Goal: Find specific page/section: Find specific page/section

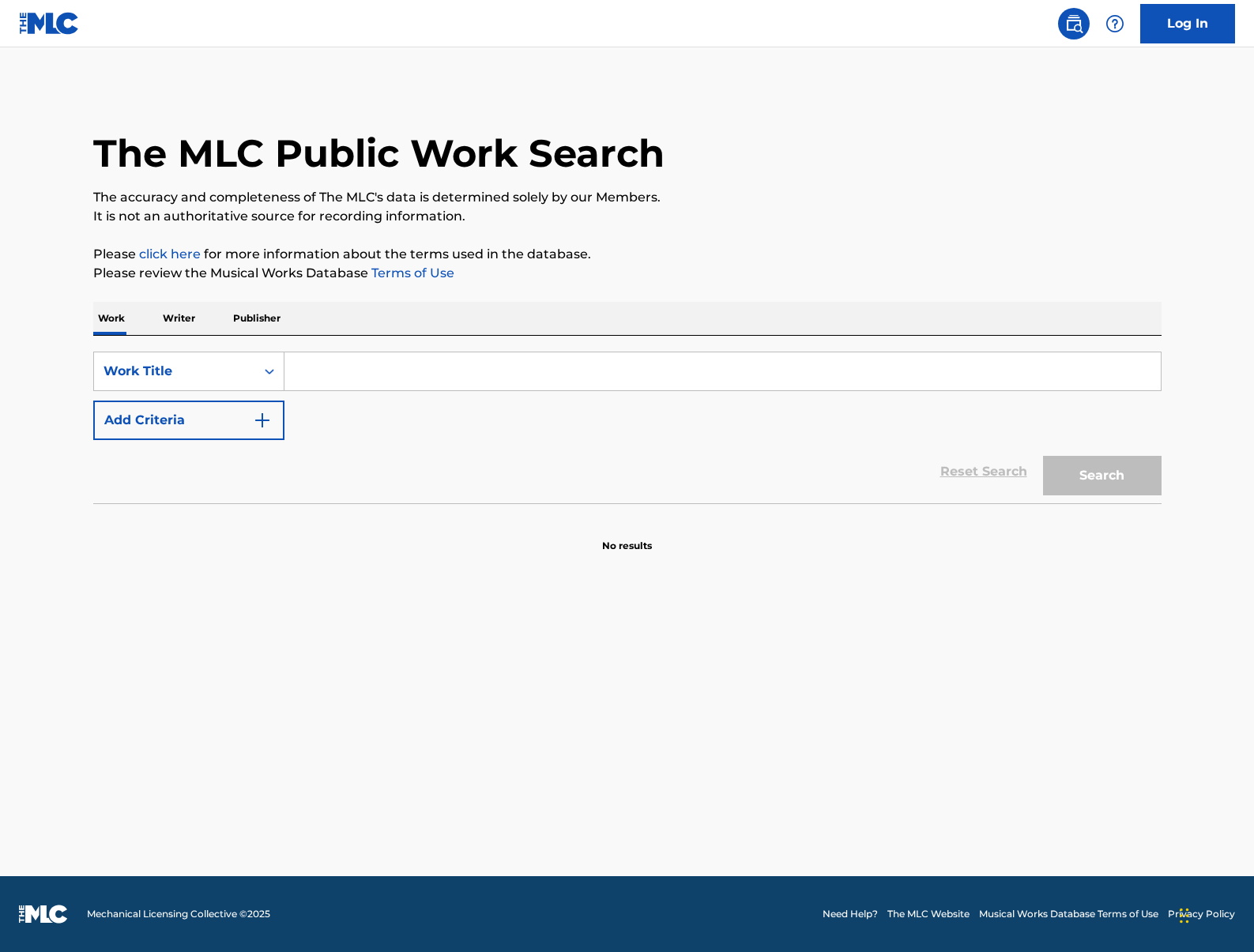
click at [274, 313] on p "Publisher" at bounding box center [257, 318] width 57 height 33
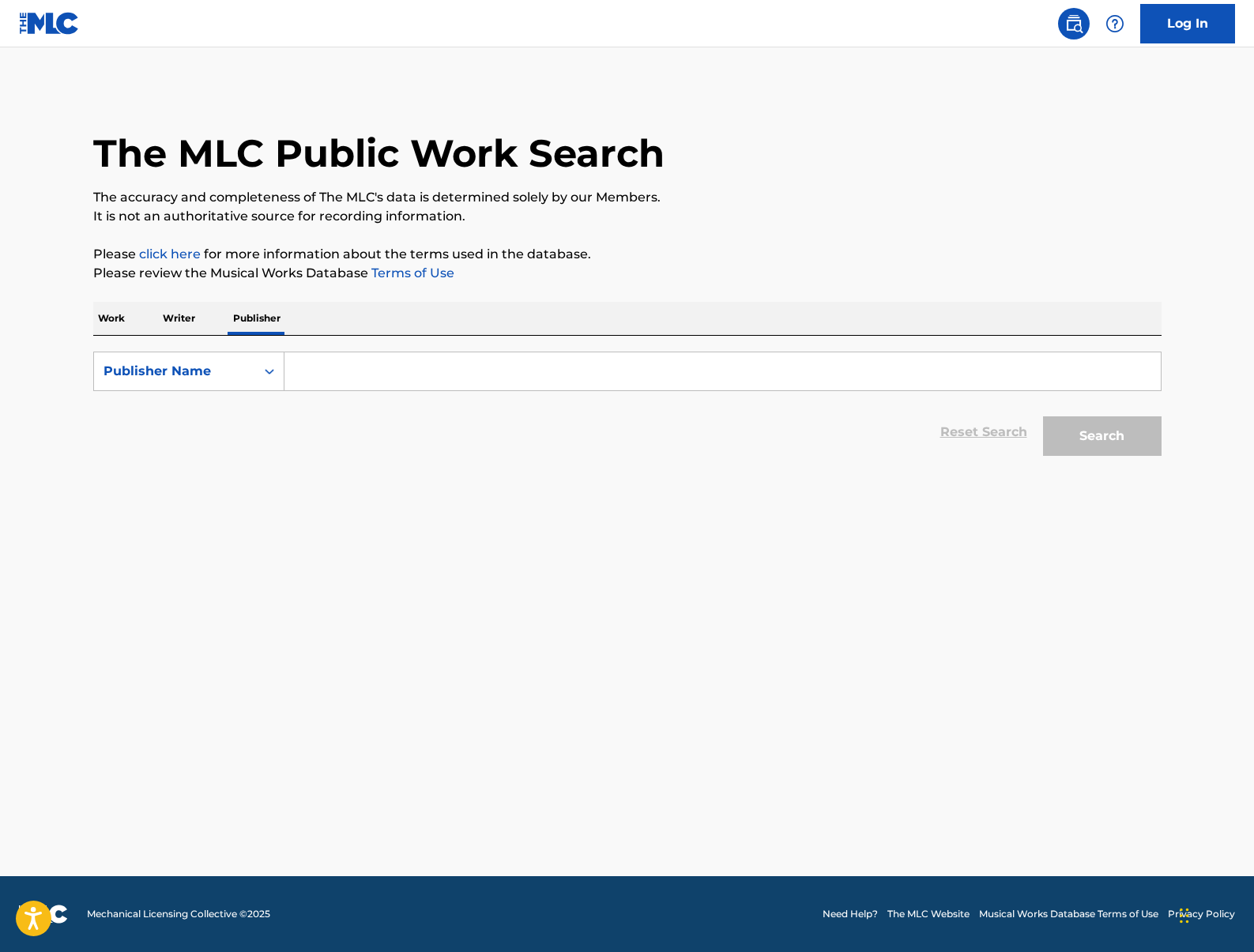
click at [336, 375] on input "Search Form" at bounding box center [722, 371] width 876 height 38
type input "MK"
click at [1043, 417] on button "Search" at bounding box center [1102, 436] width 119 height 39
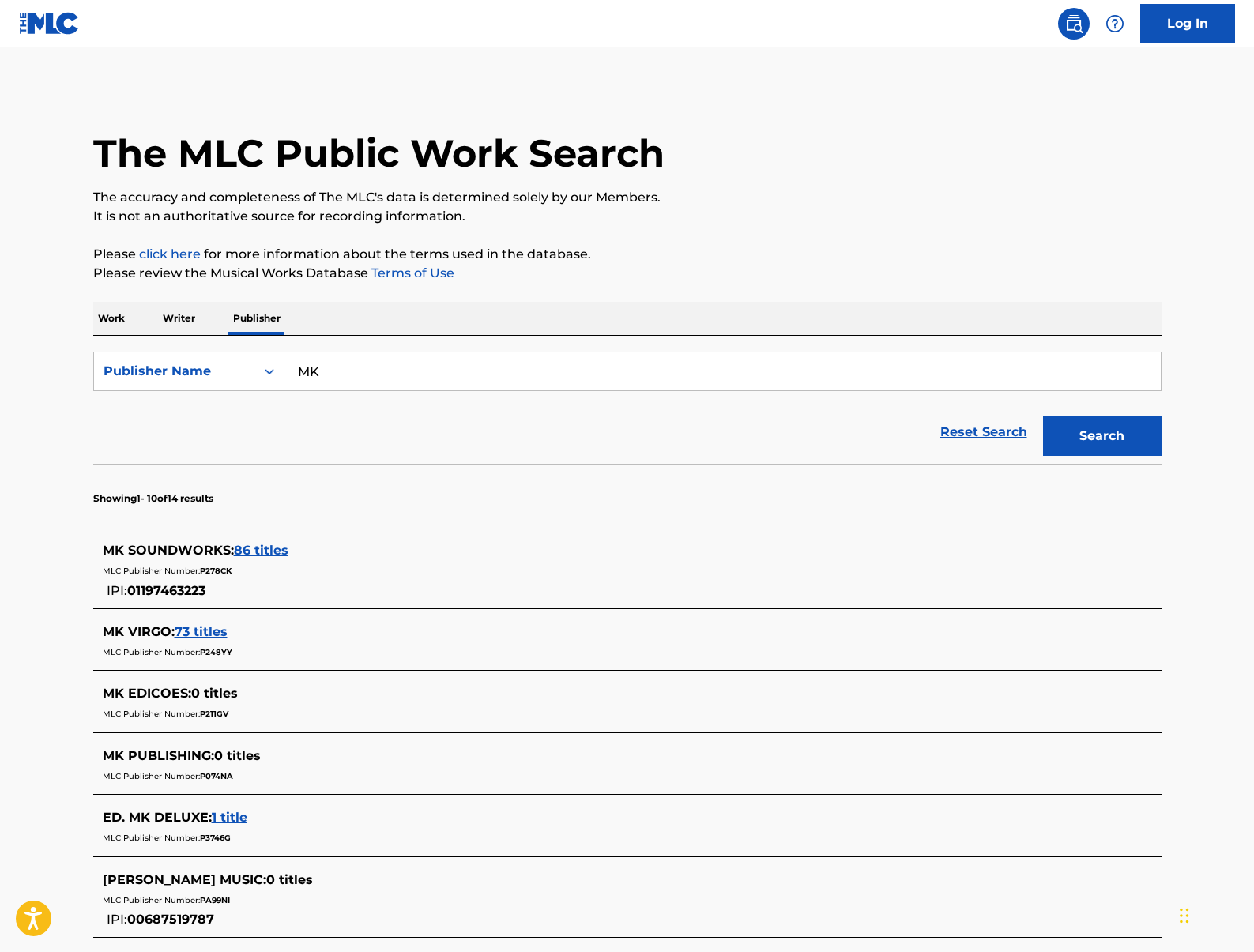
click at [279, 552] on span "86 titles" at bounding box center [261, 550] width 55 height 15
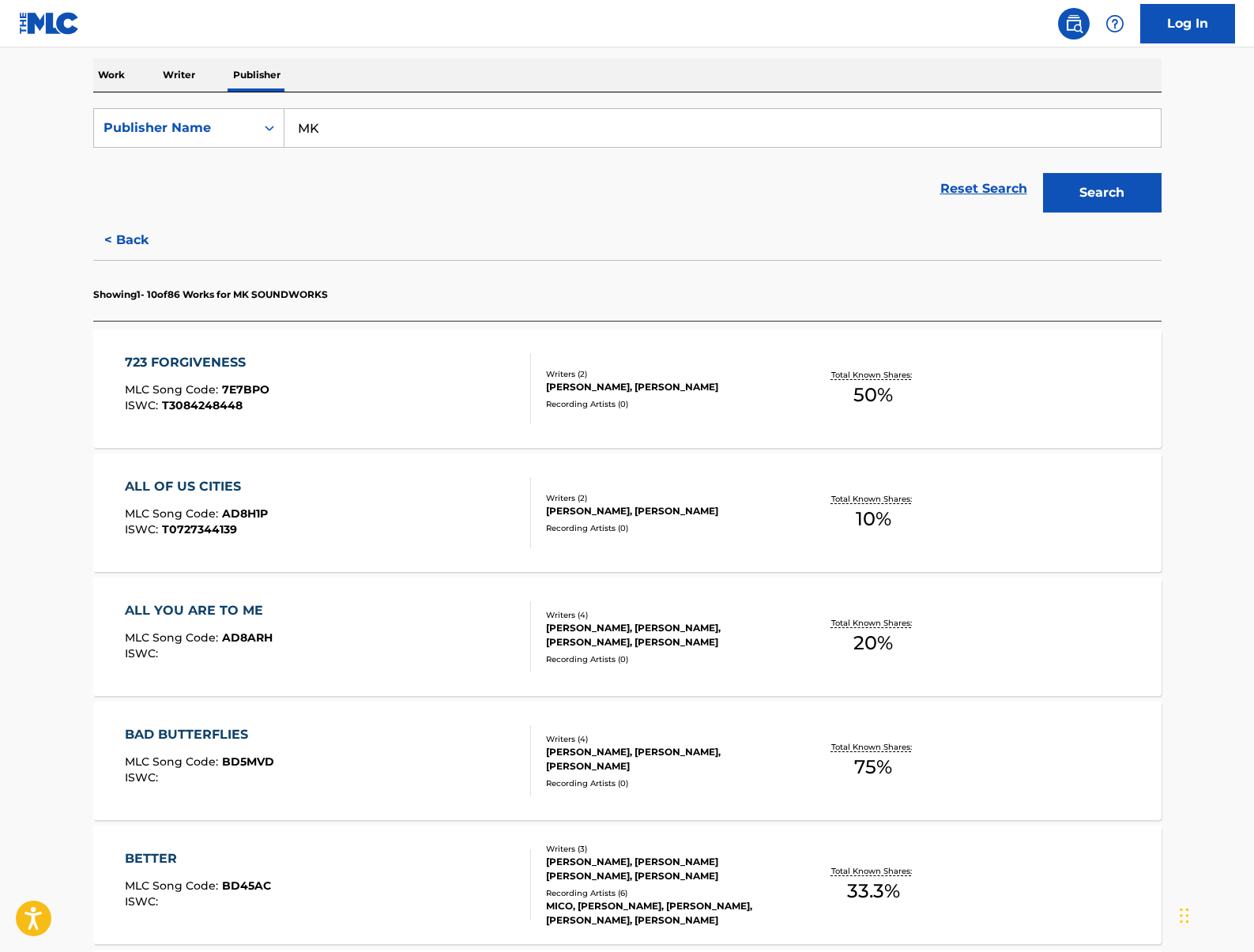
scroll to position [272, 0]
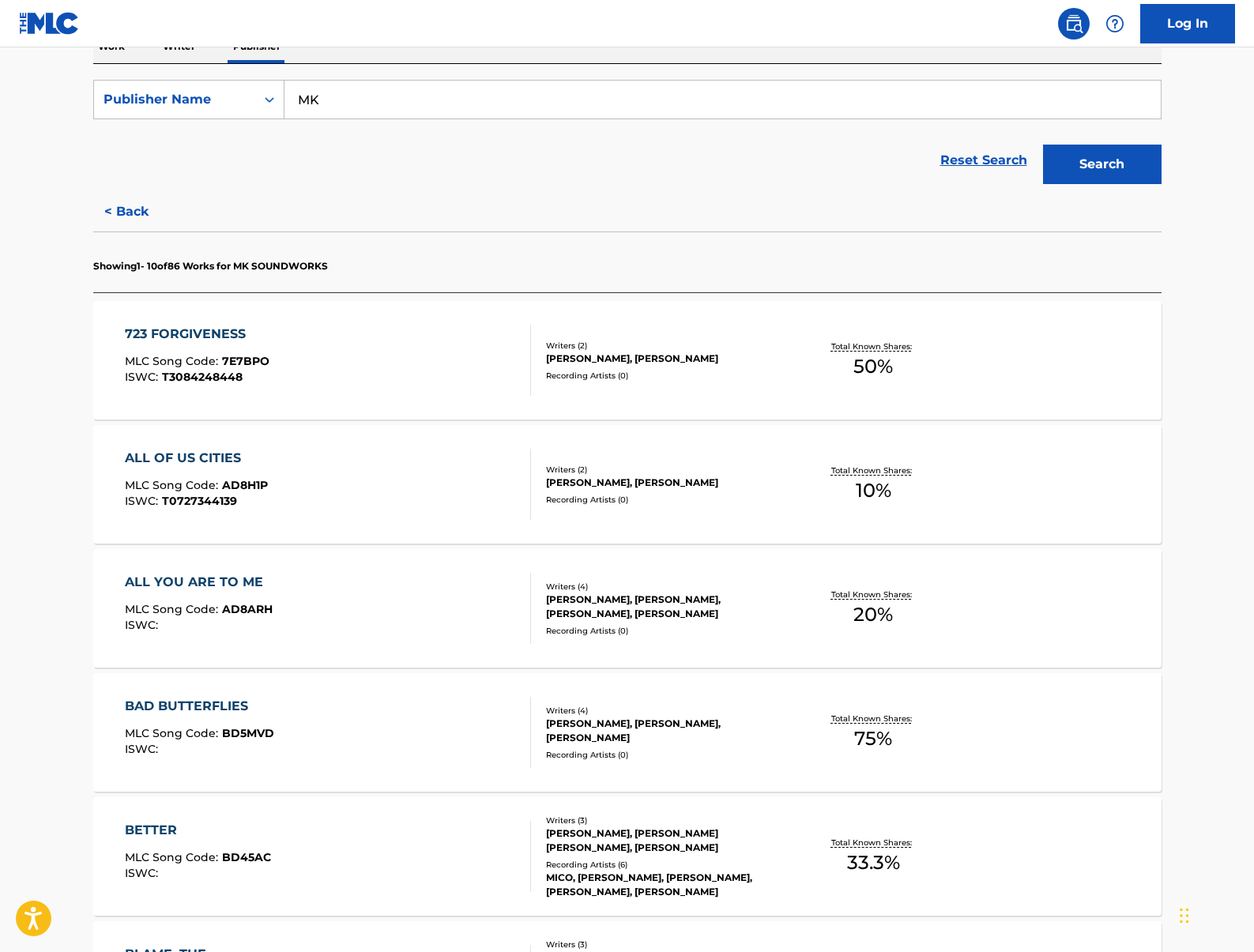
click at [664, 720] on div "[PERSON_NAME], [PERSON_NAME], [PERSON_NAME]" at bounding box center [665, 731] width 239 height 29
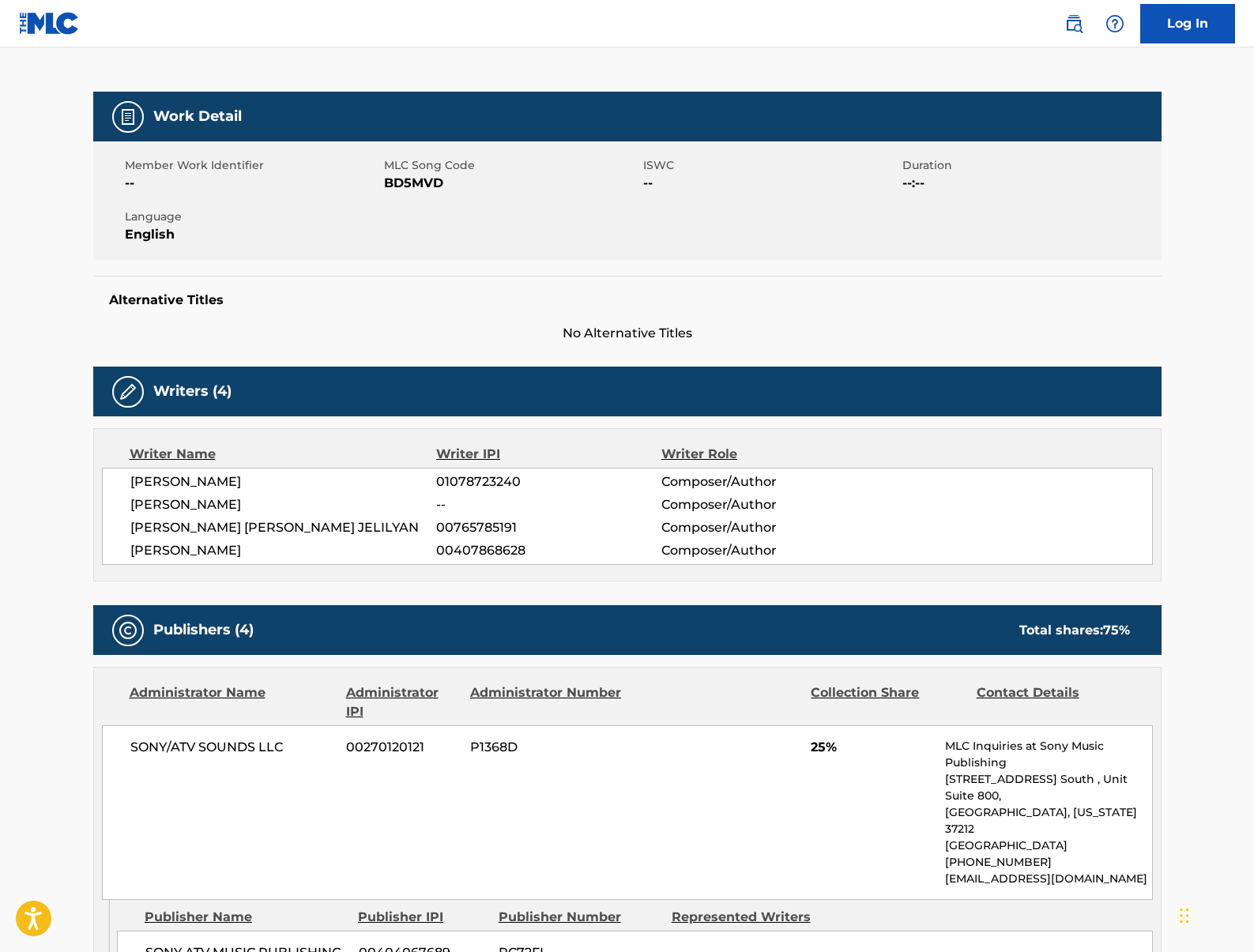
scroll to position [58, 0]
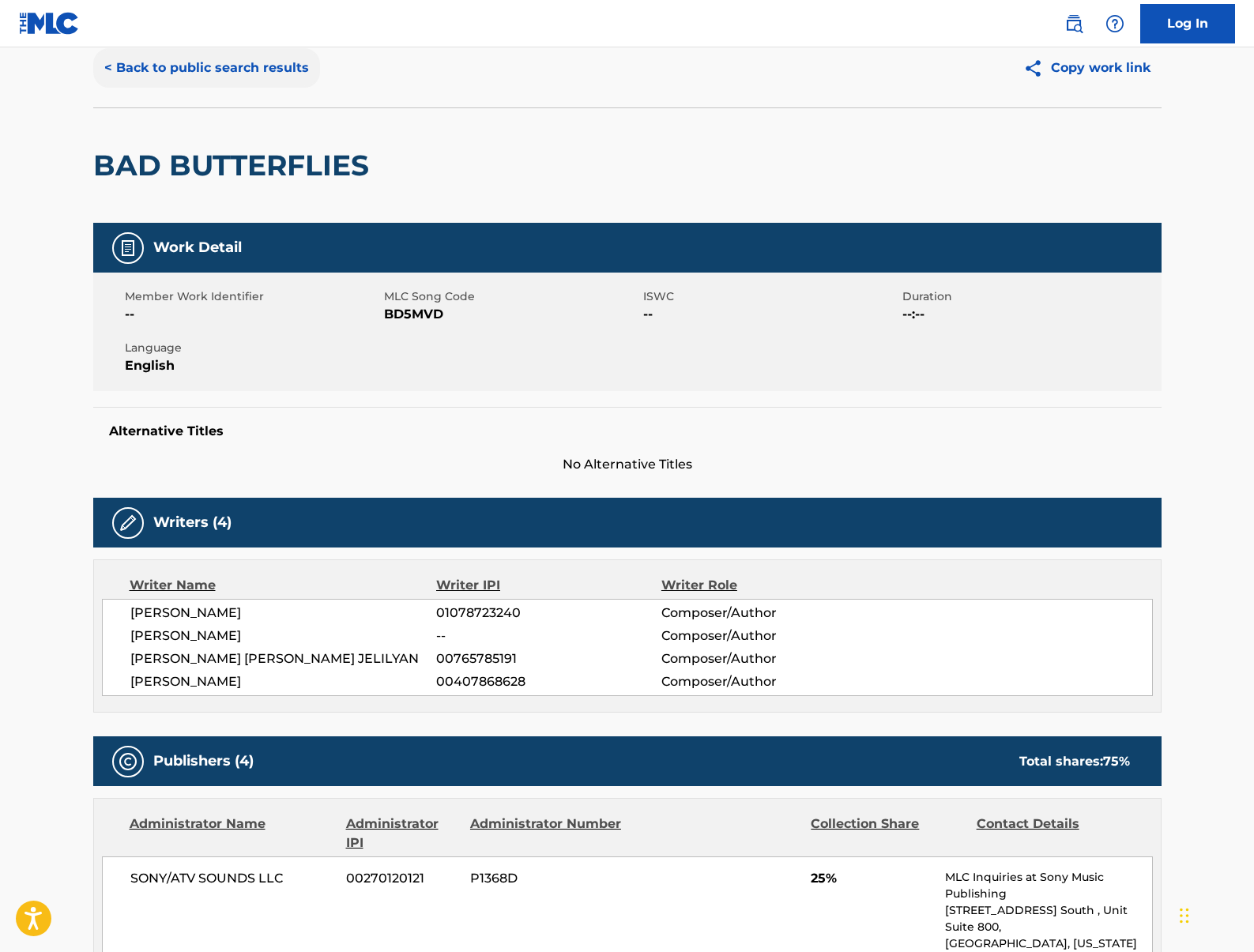
click at [257, 66] on button "< Back to public search results" at bounding box center [206, 68] width 227 height 39
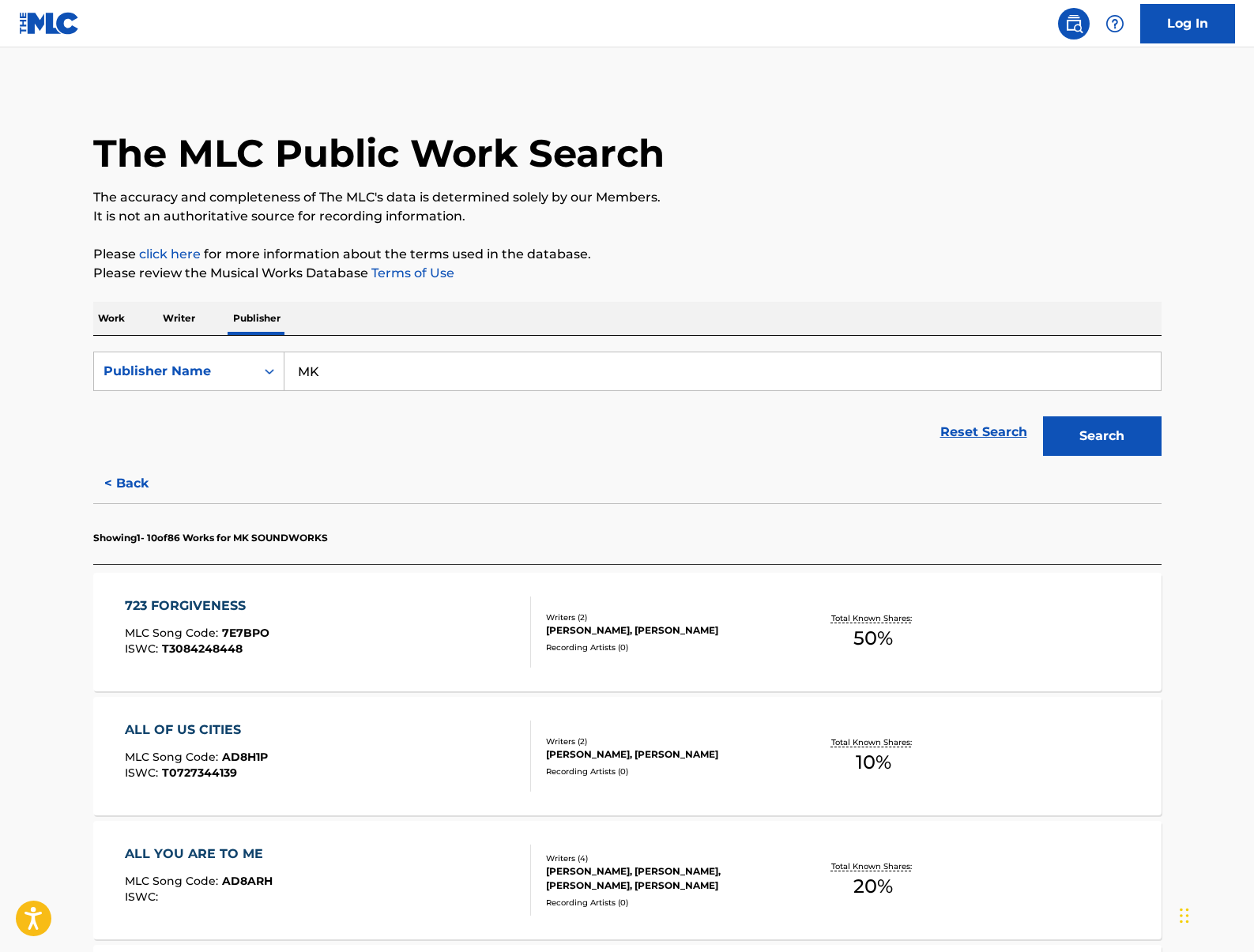
click at [182, 316] on p "Writer" at bounding box center [179, 318] width 42 height 33
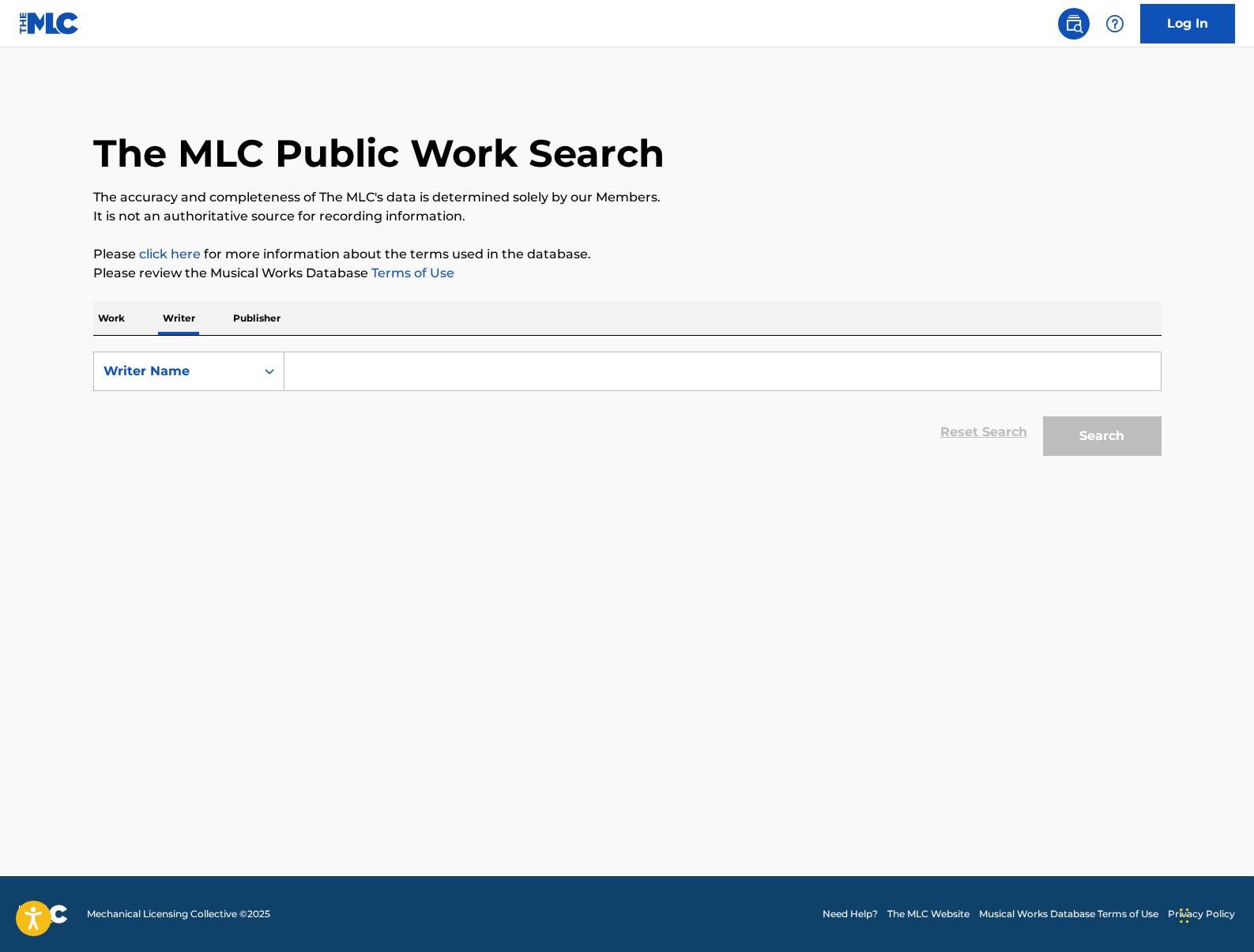
click at [114, 318] on p "Work" at bounding box center [111, 318] width 37 height 33
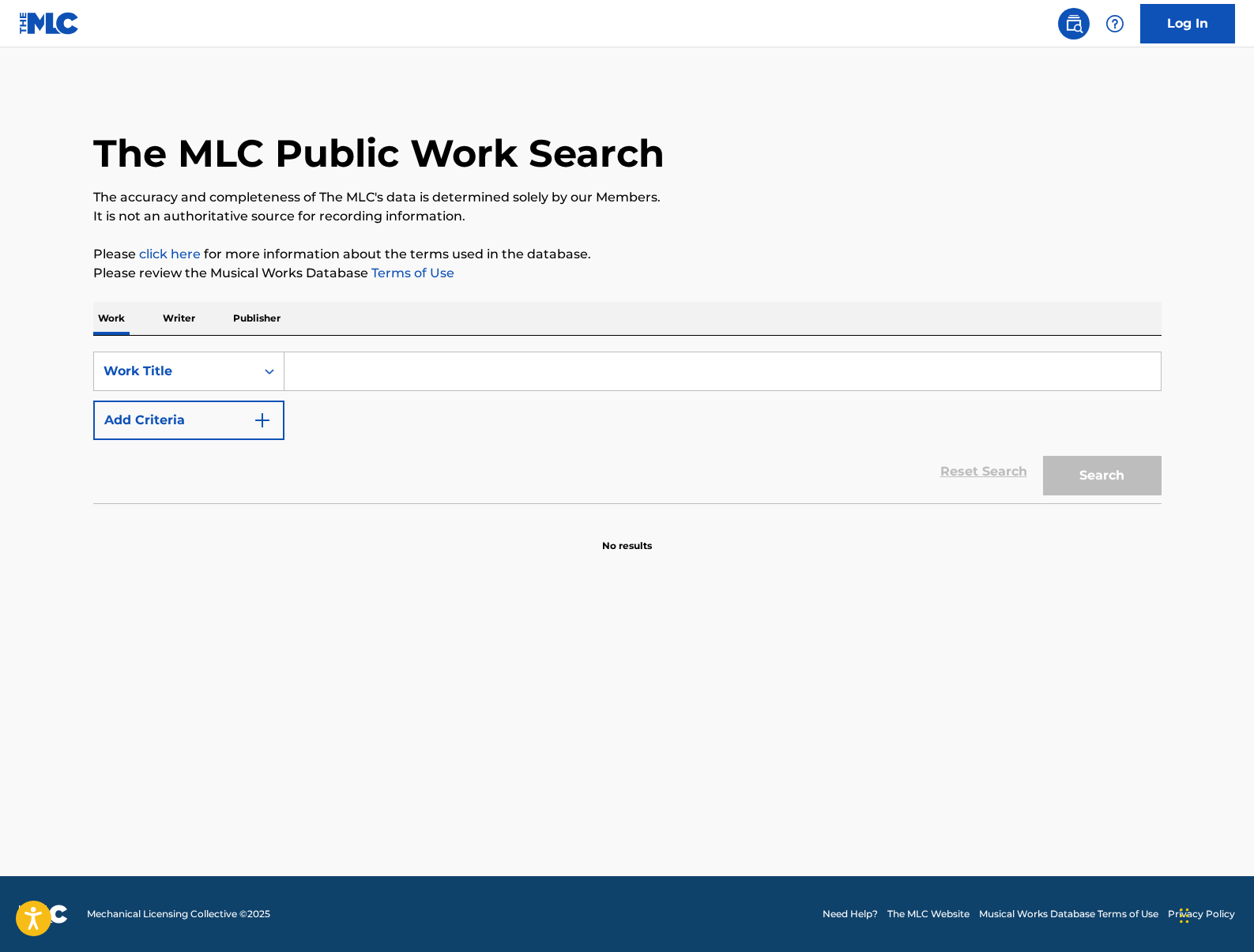
click at [184, 322] on p "Writer" at bounding box center [179, 318] width 42 height 33
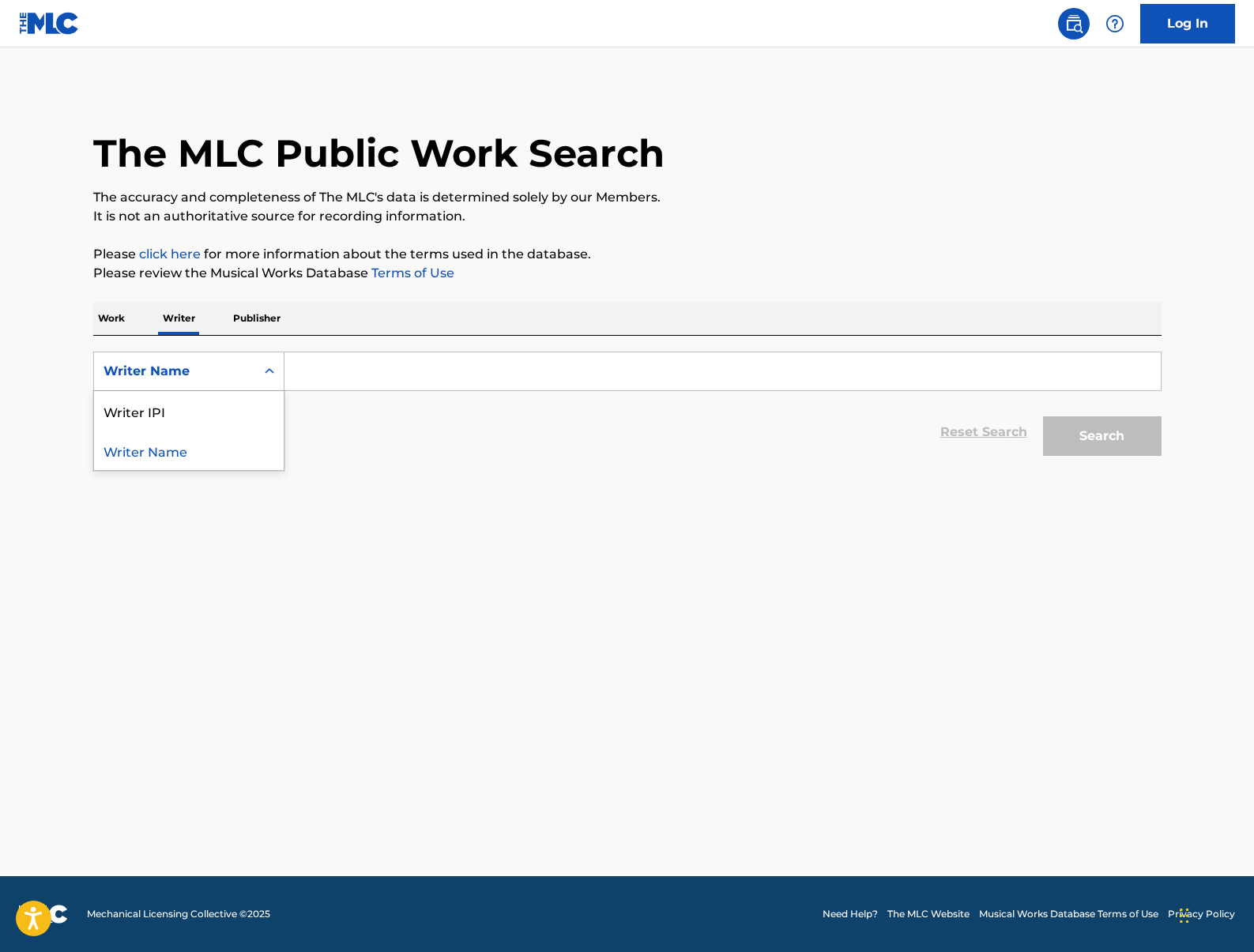
click at [227, 381] on div "Writer Name" at bounding box center [174, 372] width 161 height 30
click at [114, 319] on p "Work" at bounding box center [111, 318] width 37 height 33
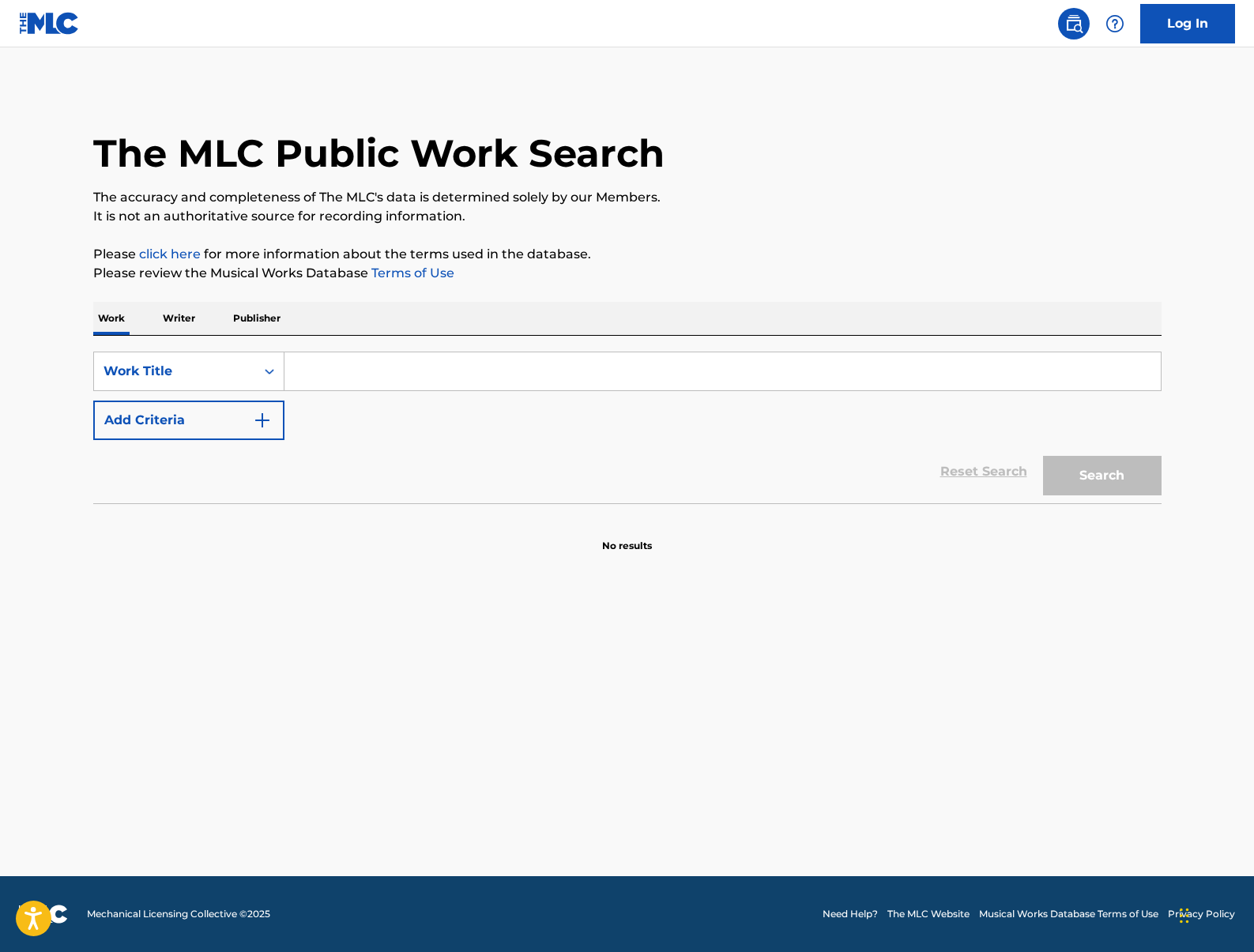
click at [195, 320] on p "Writer" at bounding box center [179, 318] width 42 height 33
